Goal: Information Seeking & Learning: Learn about a topic

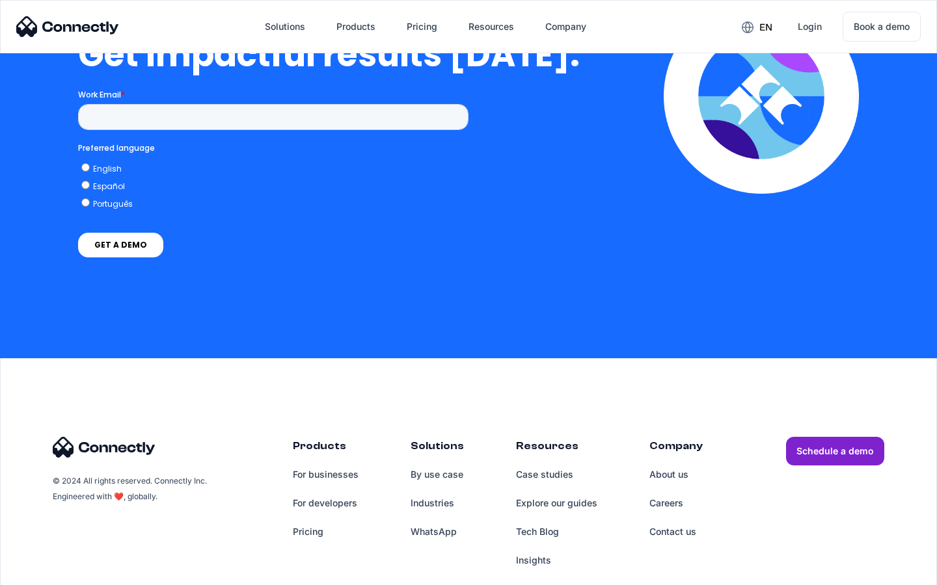
scroll to position [2870, 0]
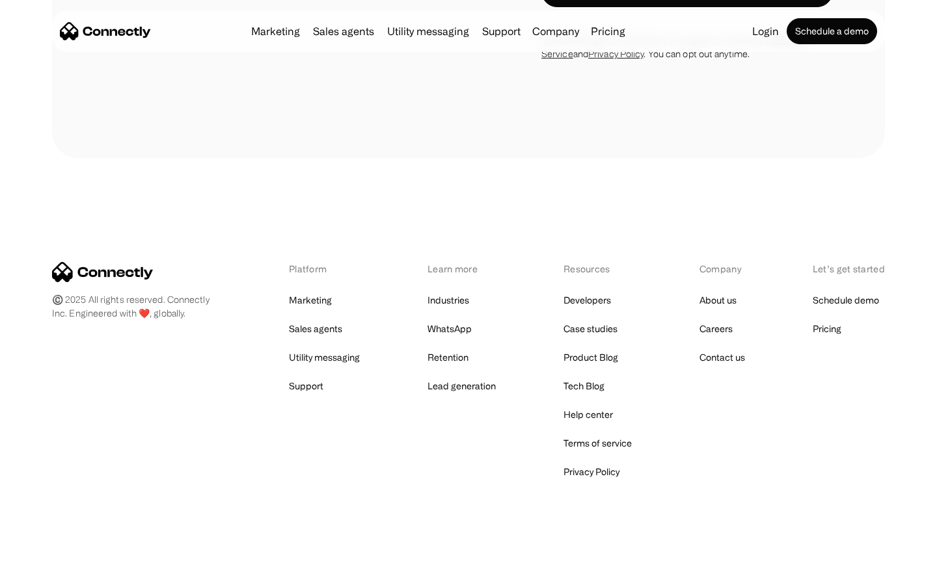
scroll to position [1197, 0]
